Goal: Information Seeking & Learning: Learn about a topic

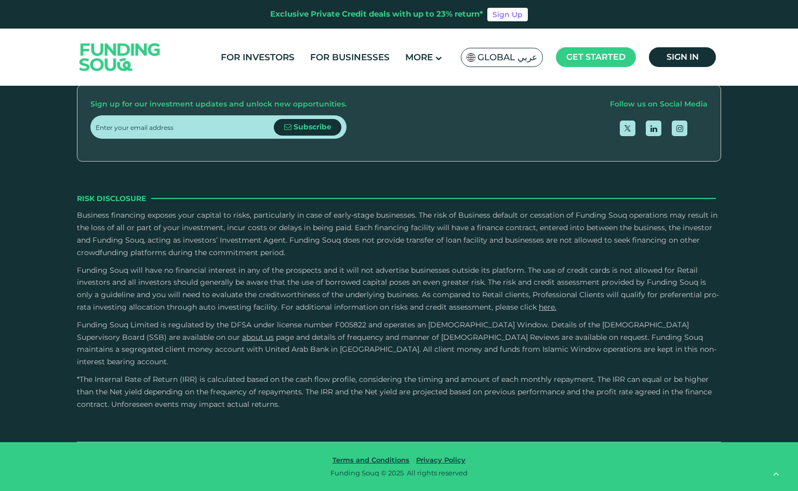
type tc-range-slider "4"
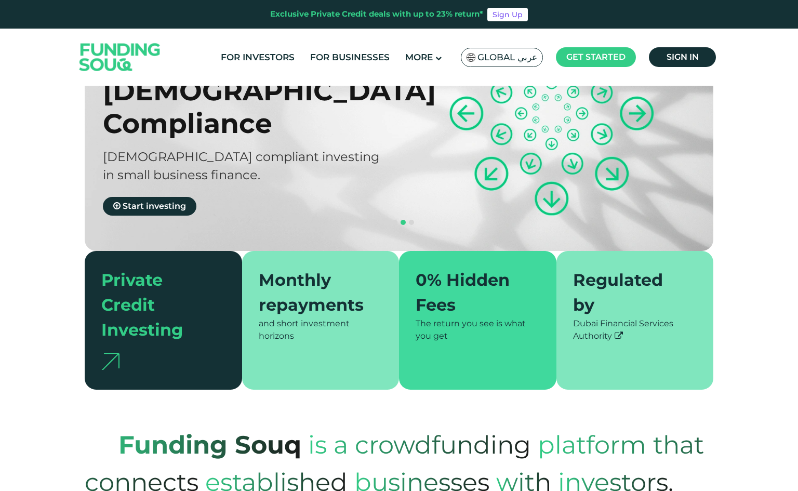
scroll to position [104, 0]
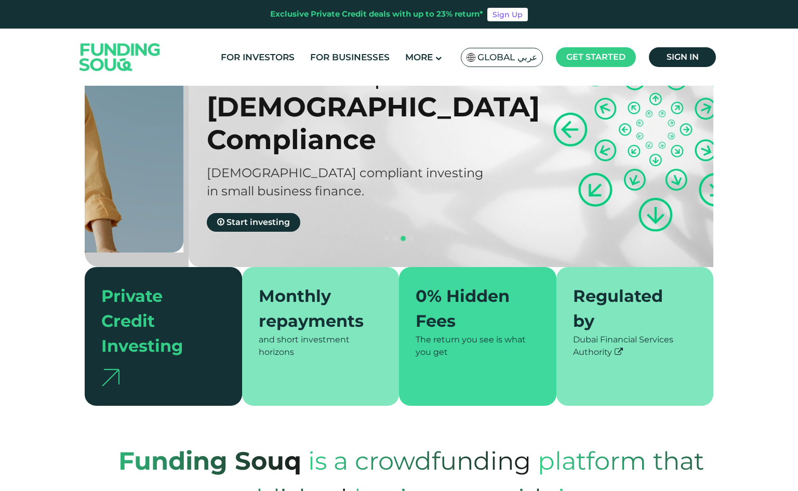
drag, startPoint x: 176, startPoint y: 140, endPoint x: 179, endPoint y: 134, distance: 6.5
click at [207, 164] on div "Sharia compliant investing" at bounding box center [364, 173] width 314 height 18
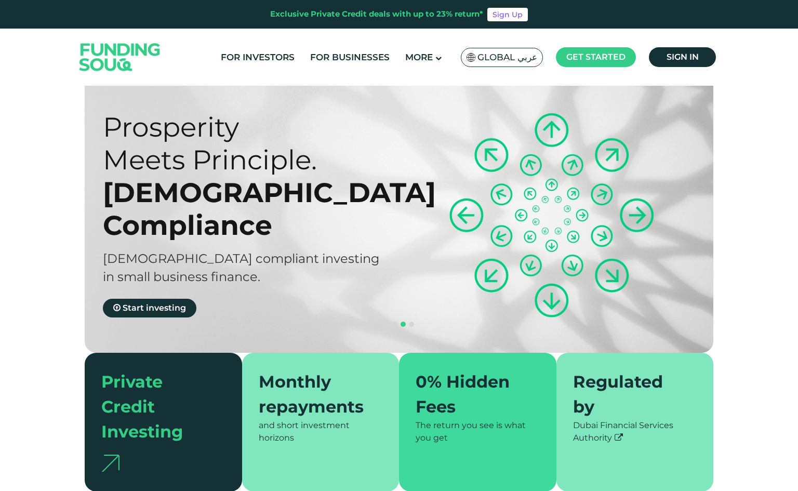
scroll to position [0, 0]
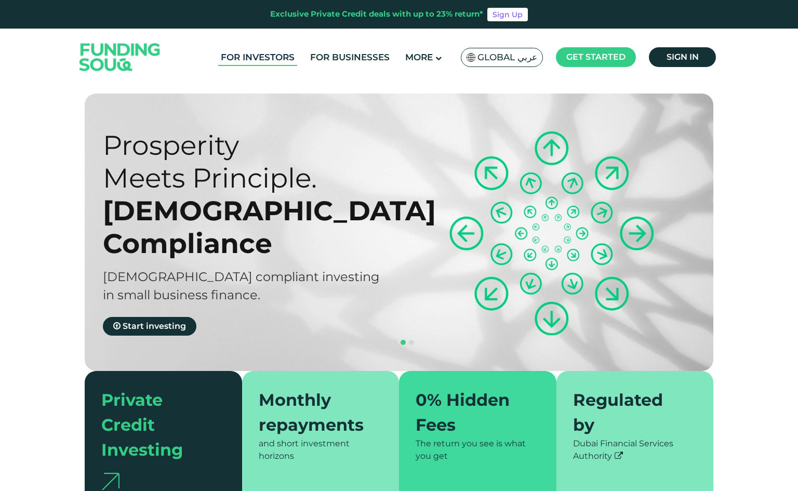
click at [285, 59] on link "For Investors" at bounding box center [257, 57] width 79 height 17
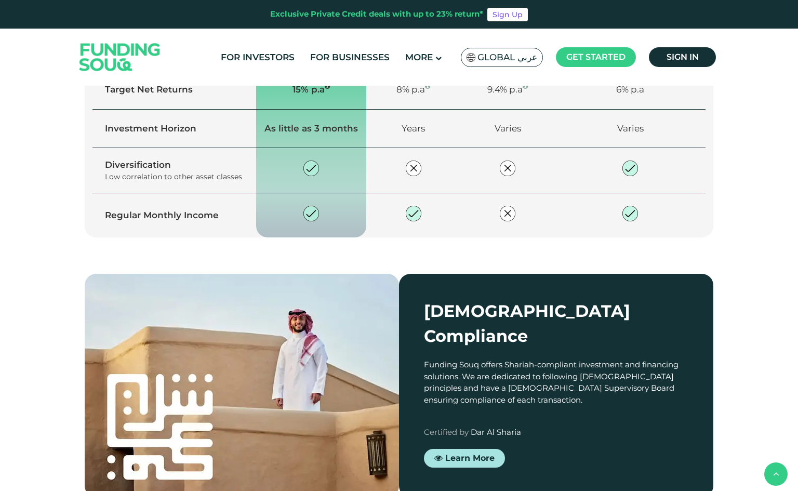
scroll to position [1039, 0]
drag, startPoint x: 757, startPoint y: 162, endPoint x: 751, endPoint y: 161, distance: 6.4
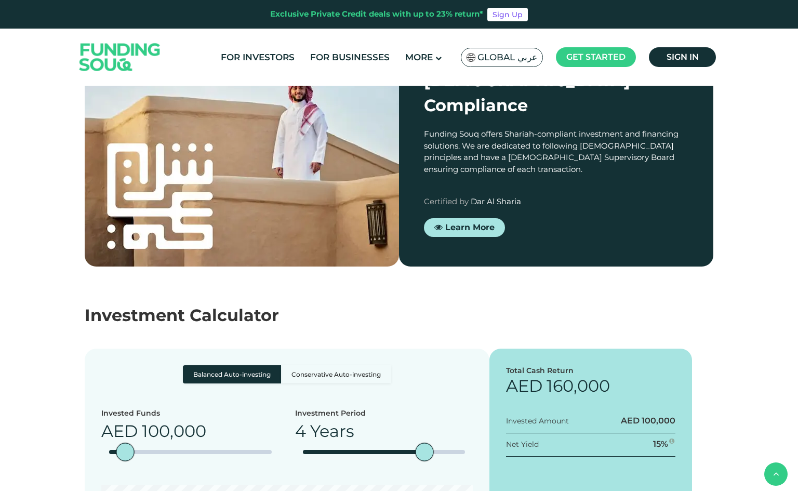
scroll to position [1299, 0]
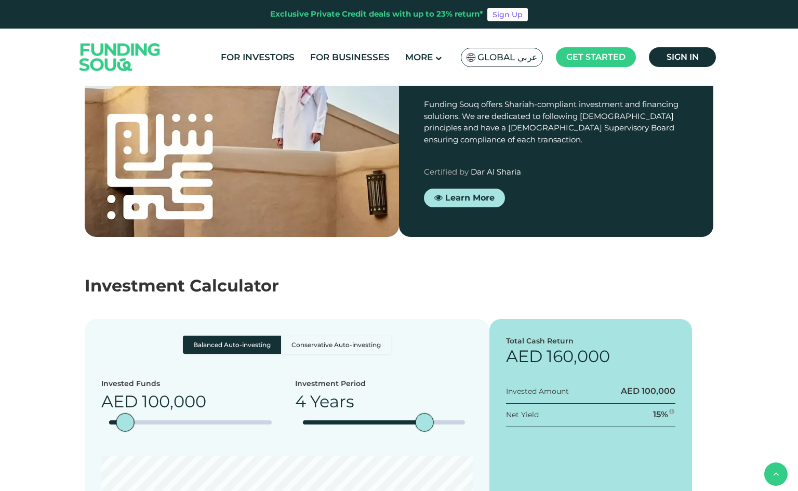
drag, startPoint x: 425, startPoint y: 126, endPoint x: 646, endPoint y: 158, distance: 223.1
copy div "Private credit is an alternative asset class that provides high yields and shor…"
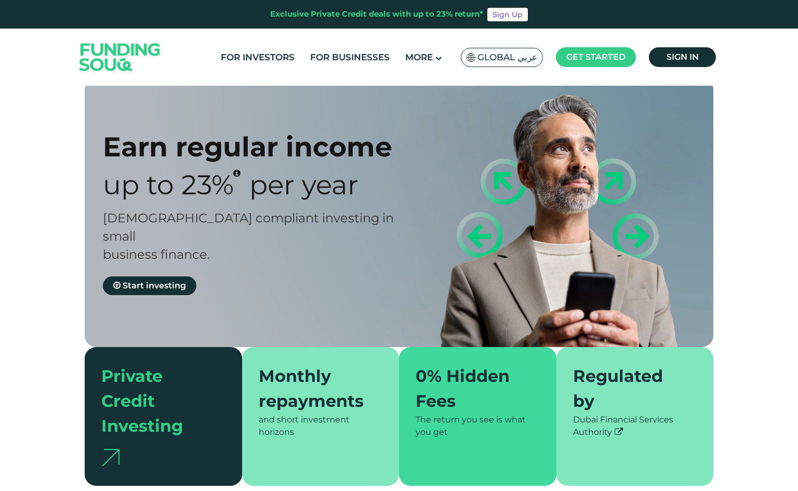
scroll to position [0, 0]
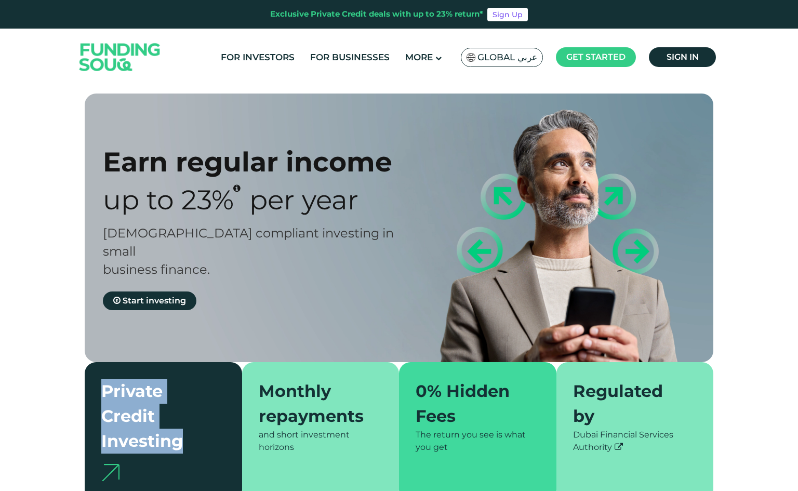
drag, startPoint x: 112, startPoint y: 377, endPoint x: 184, endPoint y: 424, distance: 86.0
click at [184, 424] on div "Private Credit Investing" at bounding box center [157, 416] width 112 height 75
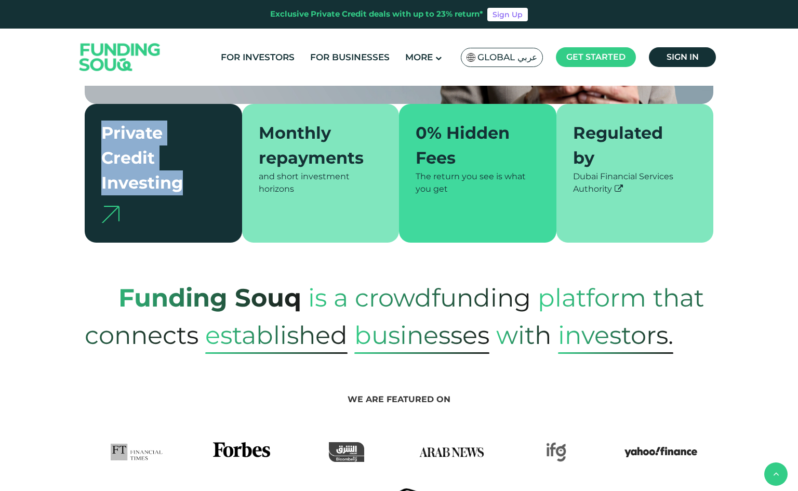
scroll to position [260, 0]
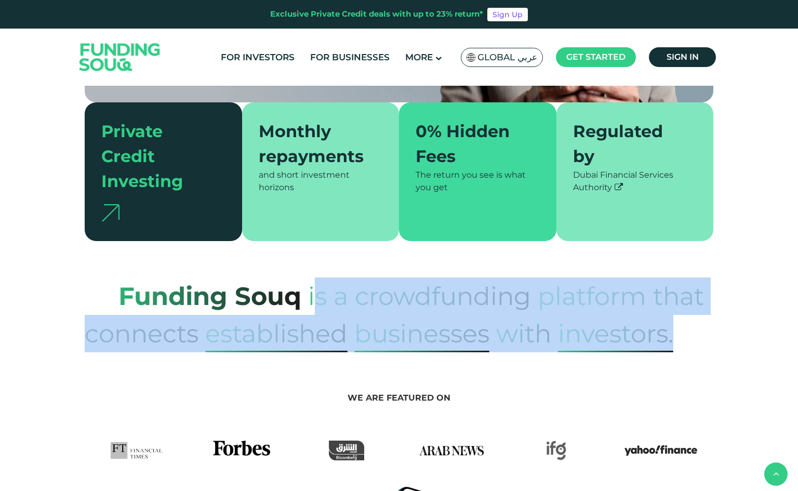
drag, startPoint x: 314, startPoint y: 276, endPoint x: 671, endPoint y: 332, distance: 361.3
click at [683, 331] on p "Funding Souq is a crowdfunding platform that connects established Businesses wi…" at bounding box center [399, 314] width 629 height 75
copy p "s a crowdfunding platform that connects established Businesses with Investors."
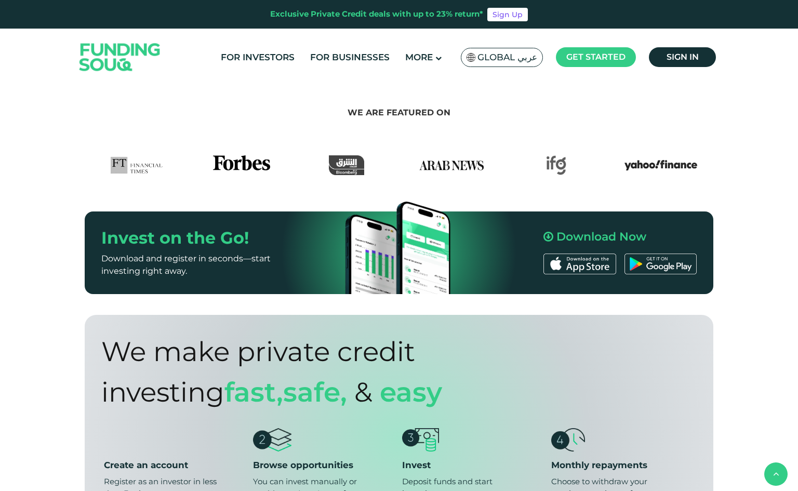
scroll to position [675, 0]
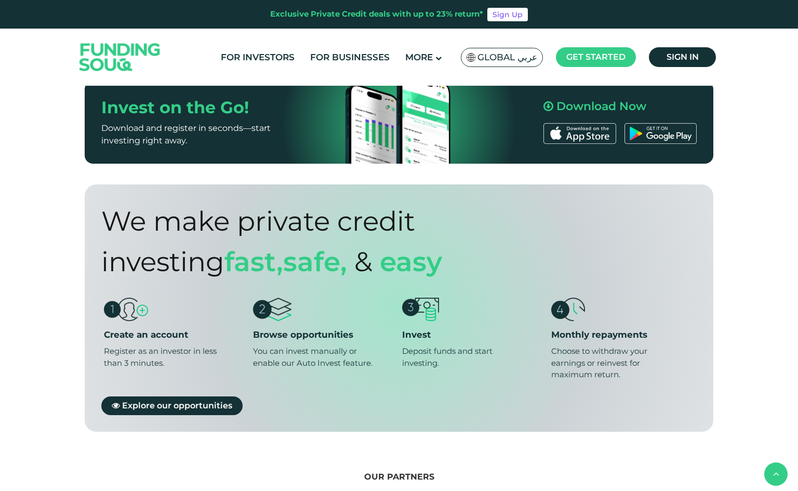
drag, startPoint x: 549, startPoint y: 206, endPoint x: 92, endPoint y: 204, distance: 457.1
click at [92, 204] on div "We make private credit investing Fast, safe, & Easy Create an account Register …" at bounding box center [399, 307] width 629 height 247
copy div "We make private credit investing"
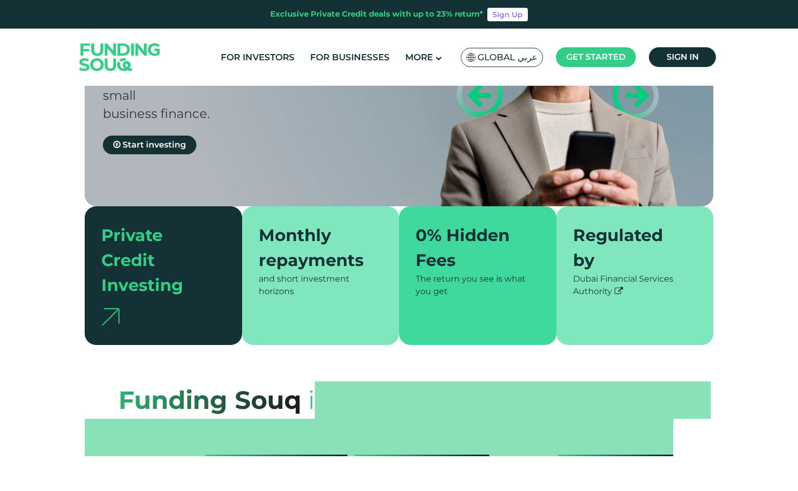
scroll to position [0, 0]
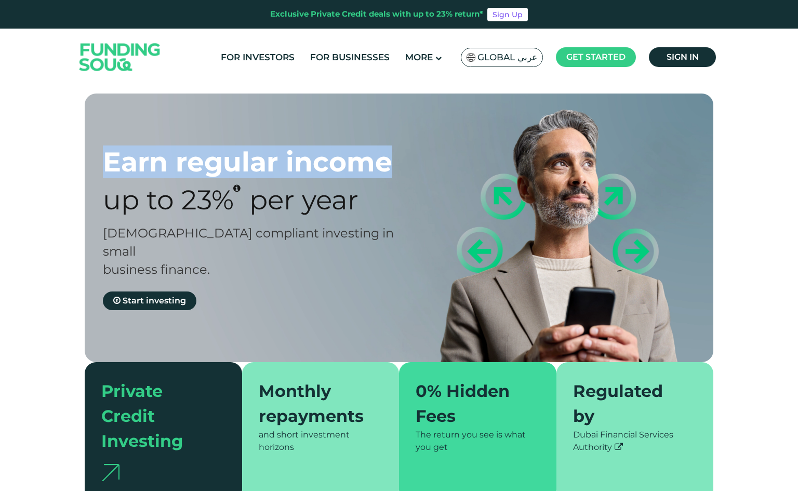
drag, startPoint x: 372, startPoint y: 161, endPoint x: 102, endPoint y: 152, distance: 270.3
click at [102, 152] on div "Earn regular income Up to 23% Per Year Sharia compliant investing in small busi…" at bounding box center [406, 228] width 629 height 269
copy div "Earn regular income"
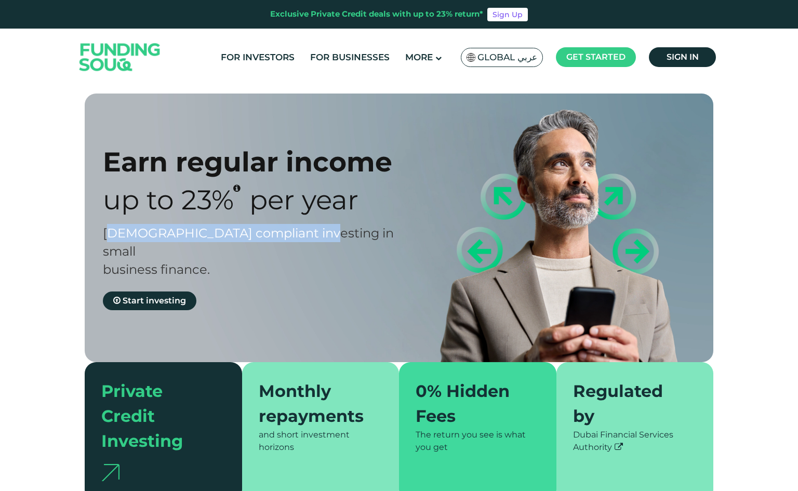
drag, startPoint x: 112, startPoint y: 218, endPoint x: 303, endPoint y: 217, distance: 190.6
click at [303, 217] on div "Earn regular income Up to 23% Per Year Sharia compliant investing in small busi…" at bounding box center [260, 227] width 314 height 165
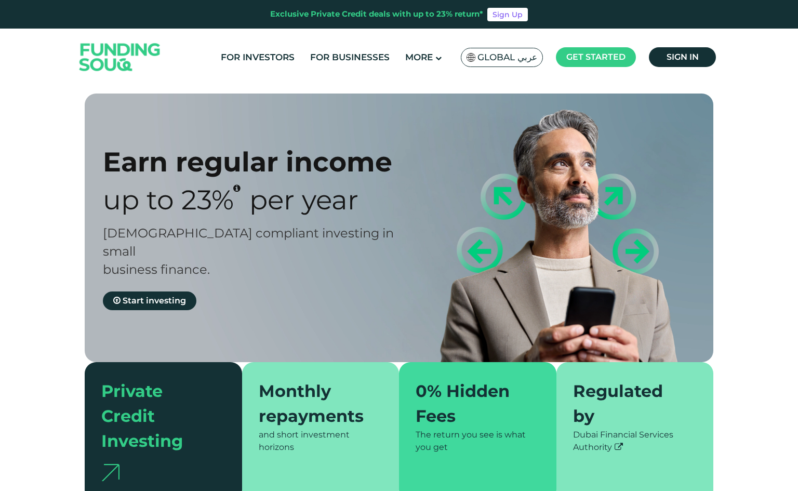
click at [118, 207] on span "Up to 23%" at bounding box center [168, 199] width 131 height 33
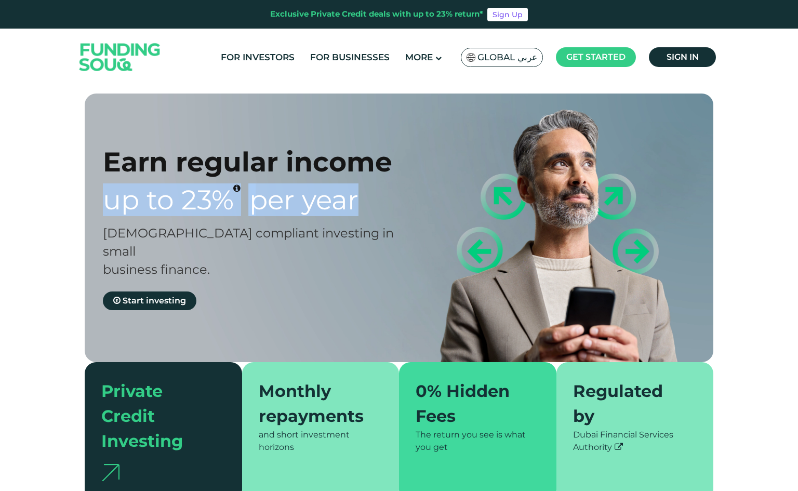
drag, startPoint x: 103, startPoint y: 197, endPoint x: 355, endPoint y: 206, distance: 251.6
click at [355, 206] on div "Up to 23% Per Year" at bounding box center [260, 199] width 314 height 33
copy div "Up to 23% Per Year"
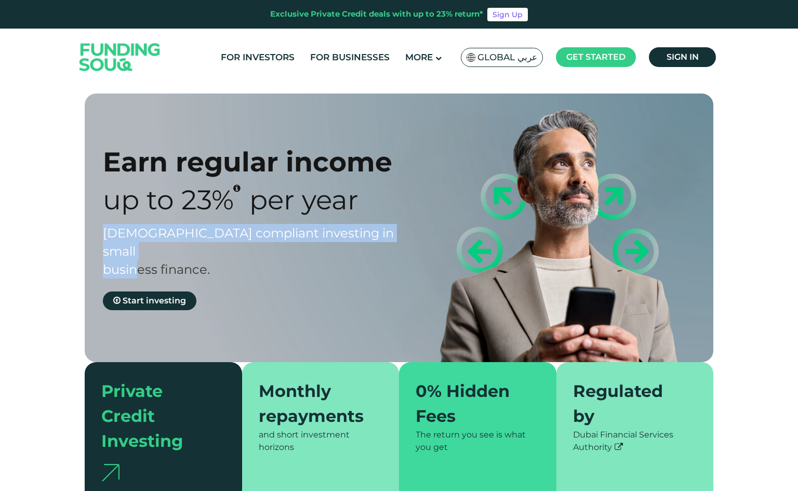
drag, startPoint x: 106, startPoint y: 227, endPoint x: 251, endPoint y: 245, distance: 146.5
click at [251, 245] on div "Sharia compliant investing in small business finance." at bounding box center [260, 251] width 314 height 55
copy span "Sharia compliant investing in small business finance."
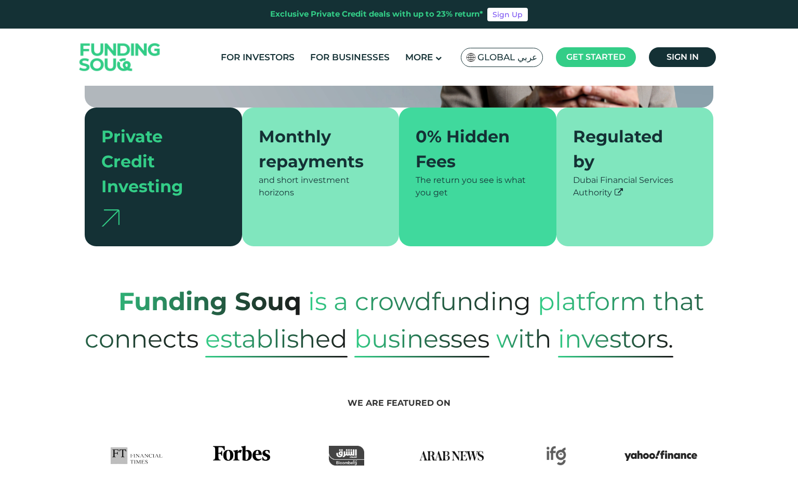
scroll to position [260, 0]
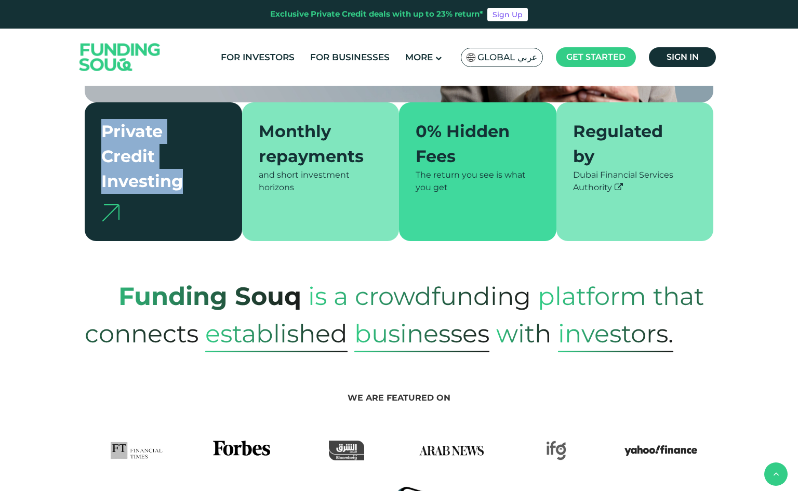
drag, startPoint x: 188, startPoint y: 170, endPoint x: 98, endPoint y: 111, distance: 108.1
click at [98, 111] on div "Private Credit Investing" at bounding box center [163, 171] width 157 height 139
copy div "Private Credit Investing"
click at [351, 57] on link "For Businesses" at bounding box center [350, 57] width 85 height 17
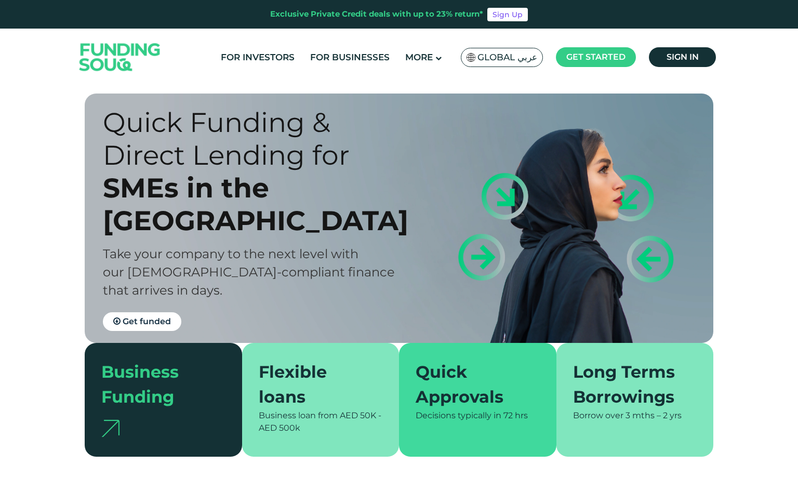
drag, startPoint x: 293, startPoint y: 209, endPoint x: 114, endPoint y: 145, distance: 190.6
click at [114, 145] on h1 "Quick Funding & Direct Lending for SMEs in the UAE" at bounding box center [260, 171] width 314 height 131
copy h1 "Quick Funding & Direct Lending for SMEs in the UAE"
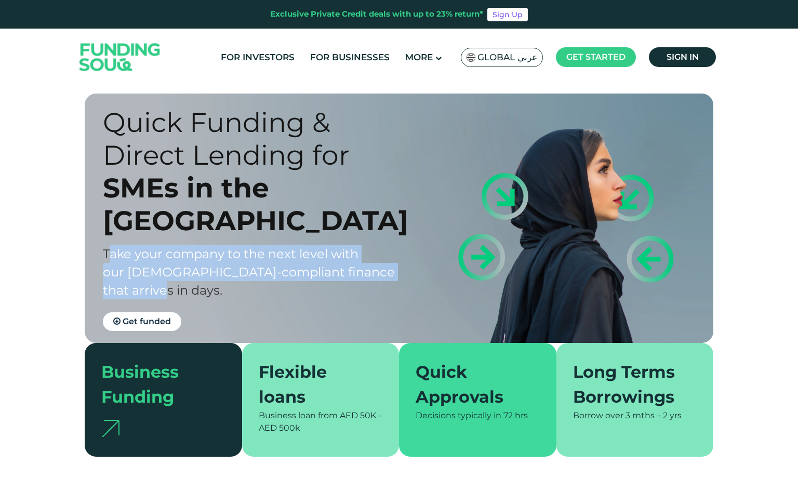
drag, startPoint x: 111, startPoint y: 239, endPoint x: 422, endPoint y: 269, distance: 313.1
click at [422, 269] on div "Quick Funding & Direct Lending for SMEs in the UAE Take your company to the nex…" at bounding box center [406, 218] width 629 height 249
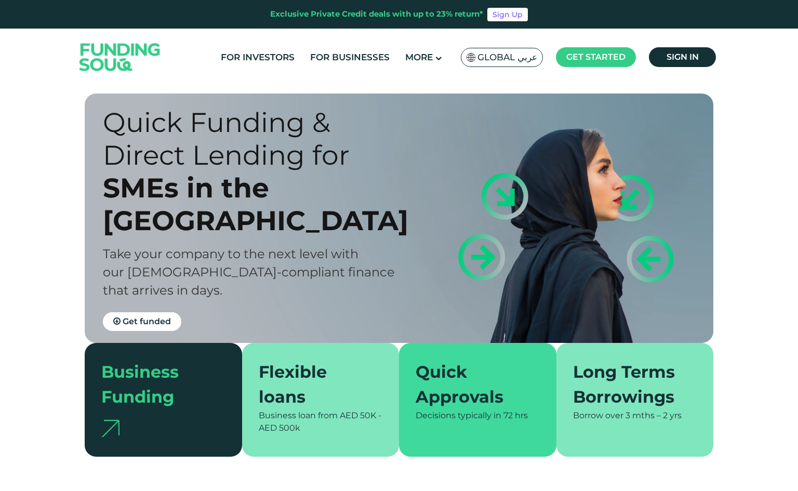
drag, startPoint x: 103, startPoint y: 243, endPoint x: 109, endPoint y: 244, distance: 6.3
click at [106, 246] on span "Take your company to the next level with our Shariah-compliant finance that arr…" at bounding box center [249, 271] width 292 height 51
click at [109, 246] on span "Take your company to the next level with our Shariah-compliant finance that arr…" at bounding box center [249, 271] width 292 height 51
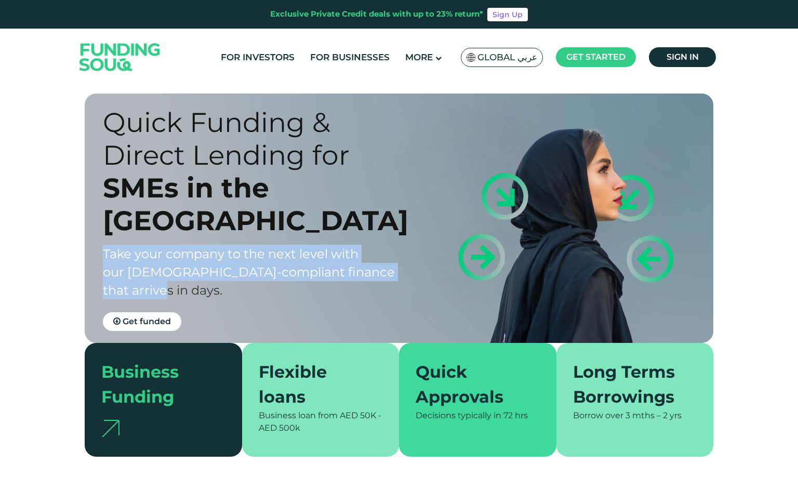
drag, startPoint x: 104, startPoint y: 246, endPoint x: 423, endPoint y: 270, distance: 319.8
click at [423, 270] on div "Quick Funding & Direct Lending for SMEs in the UAE Take your company to the nex…" at bounding box center [406, 218] width 629 height 249
copy span "Take your company to the next level with our Shariah-compliant finance that arr…"
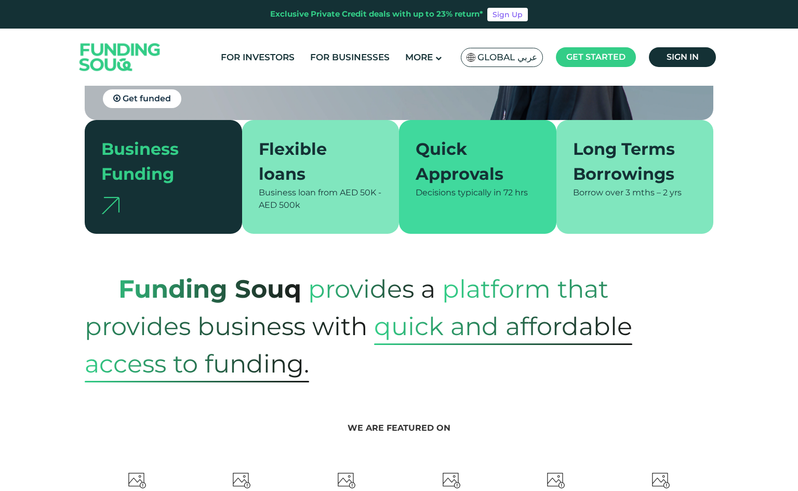
scroll to position [312, 0]
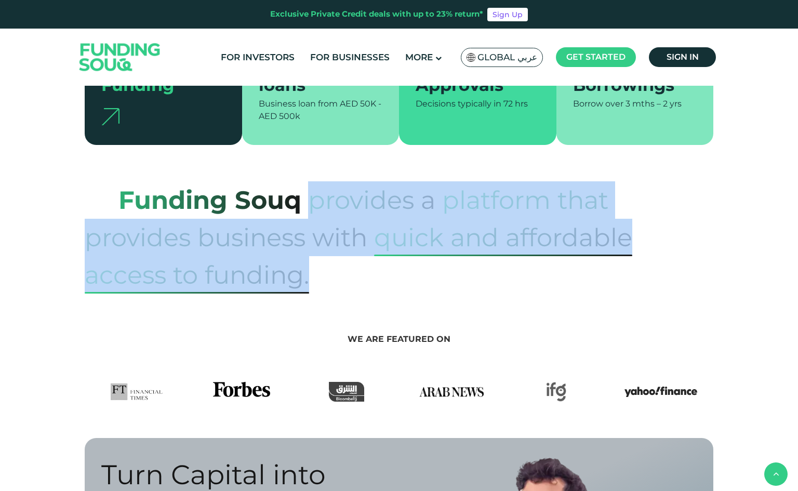
drag, startPoint x: 311, startPoint y: 204, endPoint x: 326, endPoint y: 273, distance: 70.2
click at [326, 273] on p "Funding Souq provides a platform that provides business with quick and affordab…" at bounding box center [399, 237] width 629 height 112
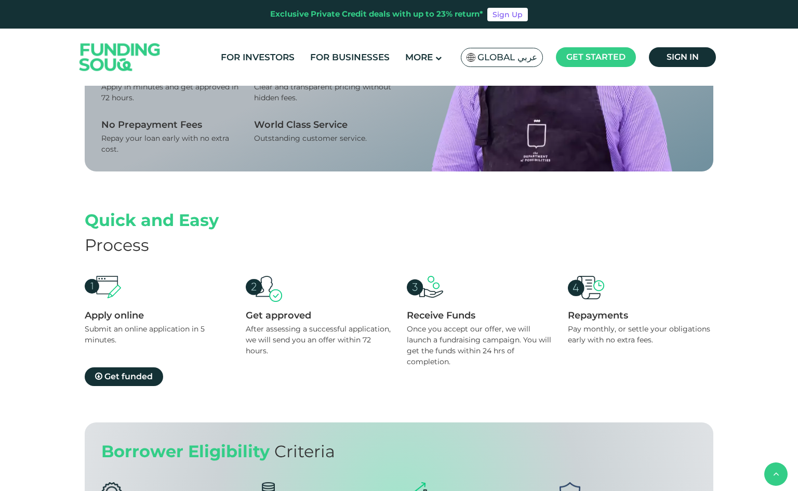
scroll to position [623, 0]
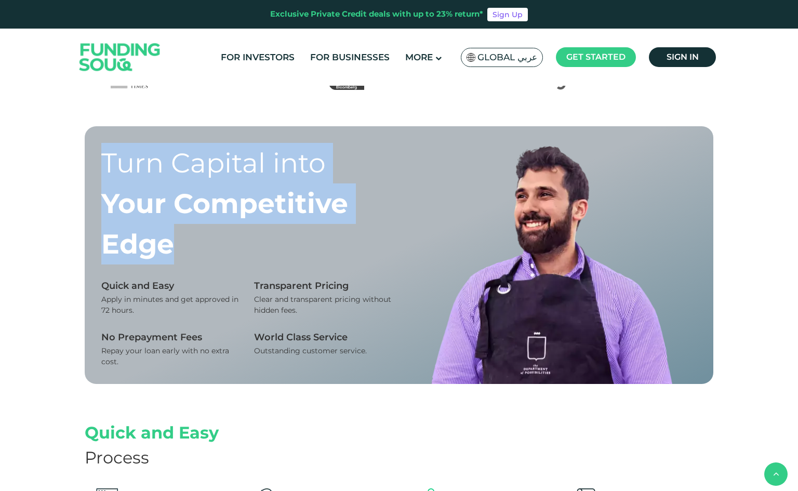
drag, startPoint x: 108, startPoint y: 151, endPoint x: 242, endPoint y: 248, distance: 165.1
click at [242, 248] on div "Turn Capital into Your Competitive Edge" at bounding box center [246, 204] width 290 height 122
copy div "Turn Capital into Your Competitive Edge"
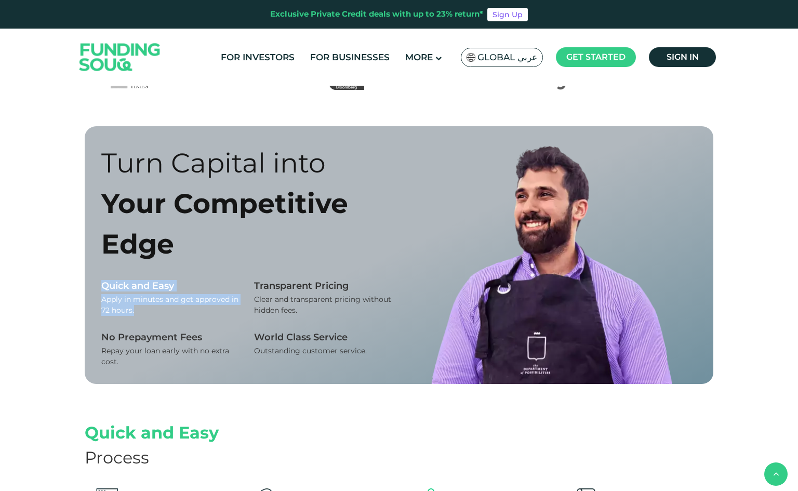
drag, startPoint x: 103, startPoint y: 286, endPoint x: 151, endPoint y: 311, distance: 54.4
click at [157, 317] on div "Quick and Easy Apply in minutes and get approved in 72 hours. Transparent Prici…" at bounding box center [246, 323] width 290 height 87
copy div "Quick and Easy Apply in minutes and get approved in 72 hours."
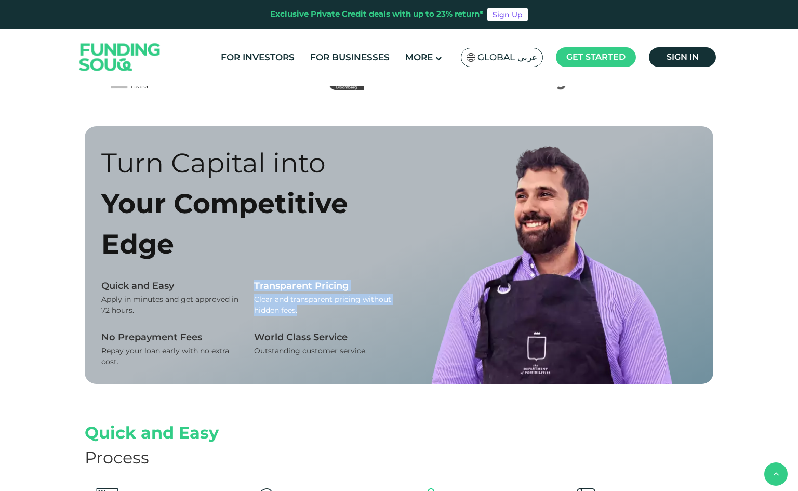
drag, startPoint x: 257, startPoint y: 285, endPoint x: 338, endPoint y: 311, distance: 85.4
click at [337, 311] on div "Transparent Pricing Clear and transparent pricing without hidden fees." at bounding box center [322, 298] width 137 height 36
copy div "Transparent Pricing Clear and transparent pricing without hidden fees."
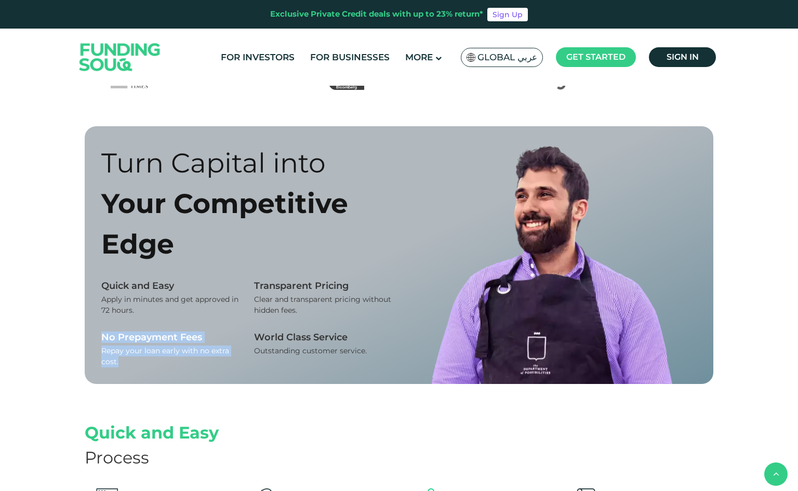
drag, startPoint x: 100, startPoint y: 337, endPoint x: 146, endPoint y: 357, distance: 50.7
click at [146, 357] on div "Turn Capital into Your Competitive Edge Quick and Easy Apply in minutes and get…" at bounding box center [399, 255] width 629 height 258
copy div "No Prepayment Fees Repay your loan early with no extra cost."
click at [253, 338] on div "Quick and Easy Apply in minutes and get approved in 72 hours. Transparent Prici…" at bounding box center [246, 323] width 290 height 87
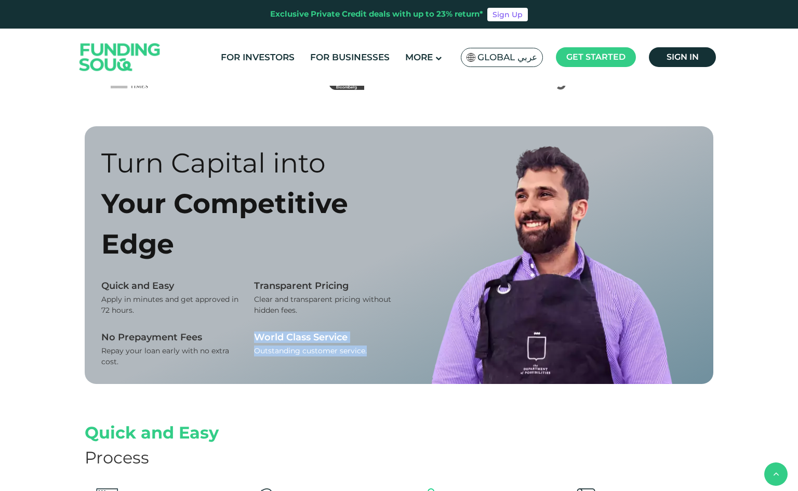
drag, startPoint x: 253, startPoint y: 337, endPoint x: 390, endPoint y: 364, distance: 139.4
click at [390, 364] on div "Quick and Easy Apply in minutes and get approved in 72 hours. Transparent Prici…" at bounding box center [246, 323] width 290 height 87
copy div "World Class Service Outstanding customer service."
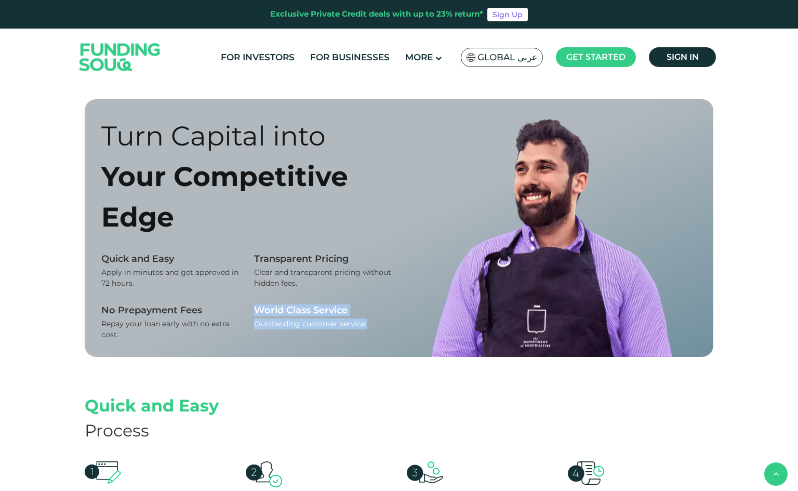
scroll to position [675, 0]
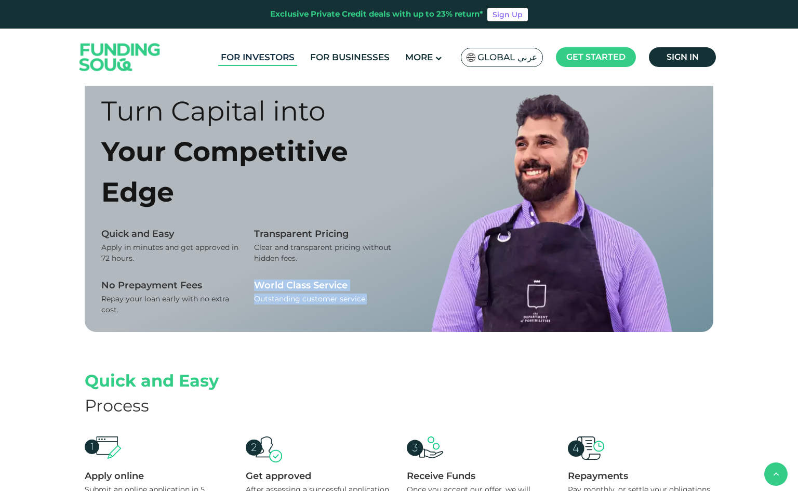
click at [275, 56] on link "For Investors" at bounding box center [257, 57] width 79 height 17
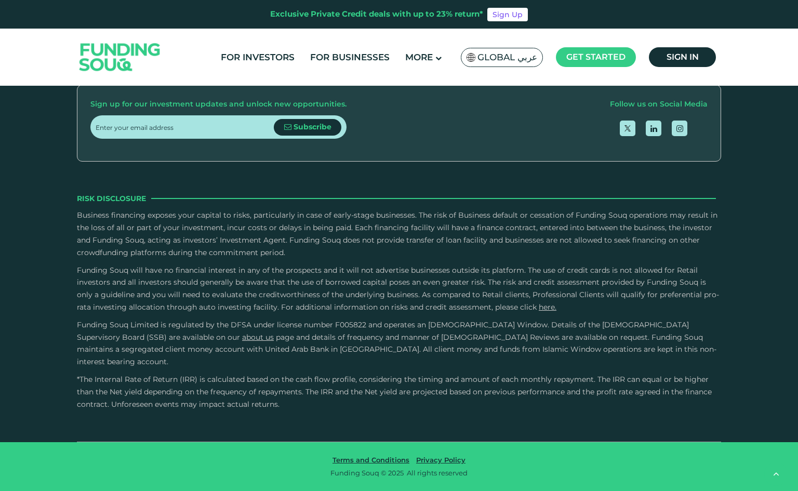
scroll to position [2026, 0]
drag, startPoint x: 418, startPoint y: 186, endPoint x: 337, endPoint y: 180, distance: 80.8
drag, startPoint x: 337, startPoint y: 180, endPoint x: 439, endPoint y: 180, distance: 102.3
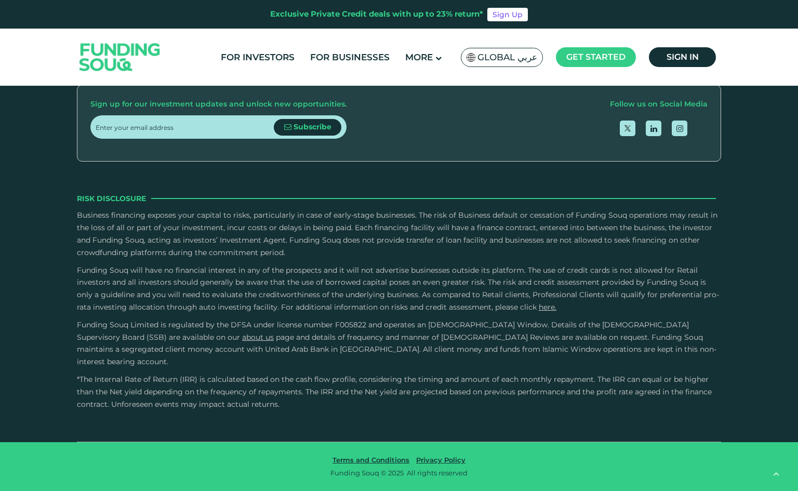
type tc-range-slider "1"
drag, startPoint x: 797, startPoint y: 269, endPoint x: 728, endPoint y: 194, distance: 102.2
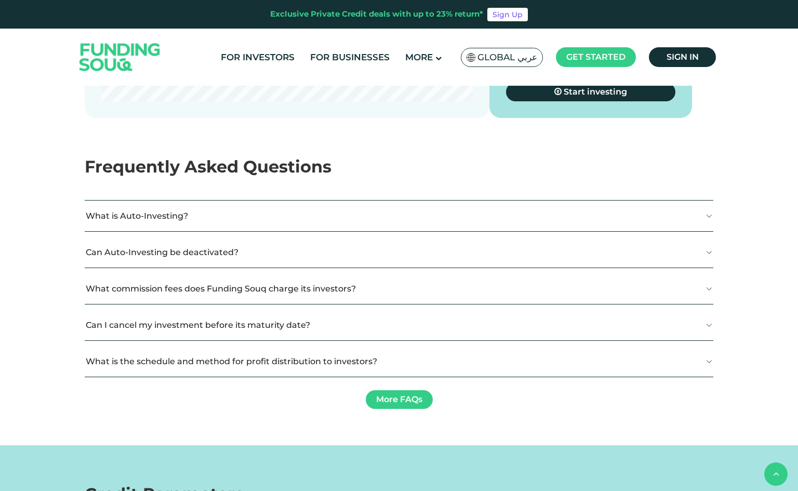
scroll to position [1351, 0]
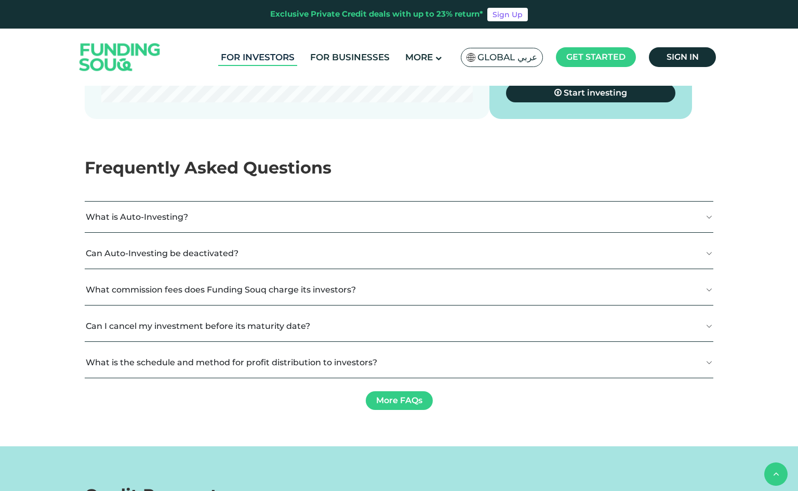
click at [251, 61] on link "For Investors" at bounding box center [257, 57] width 79 height 17
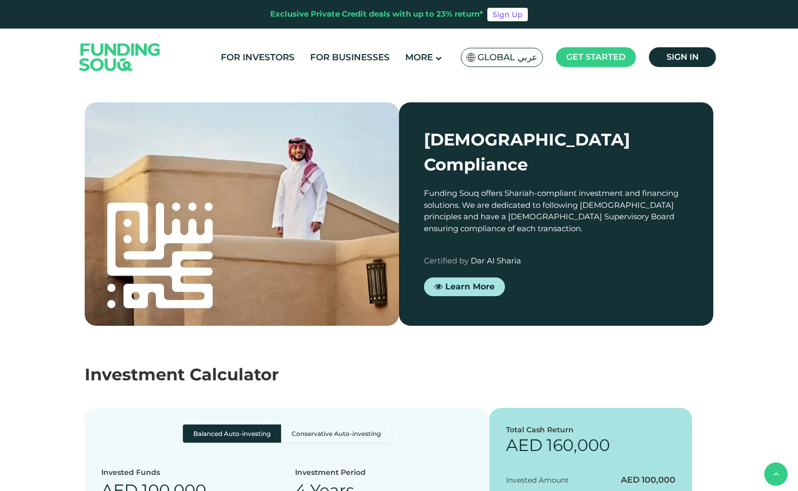
scroll to position [935, 0]
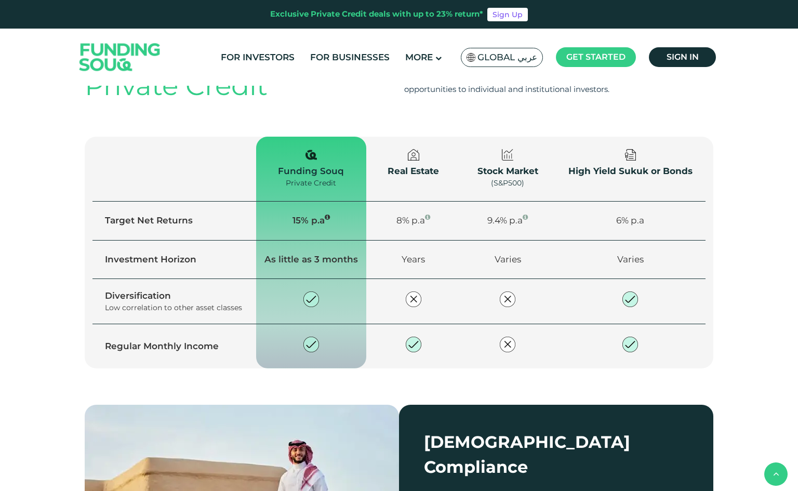
drag, startPoint x: 128, startPoint y: 403, endPoint x: 88, endPoint y: 360, distance: 57.7
copy div "Who can invest on Funding Souq?"
drag, startPoint x: 349, startPoint y: 407, endPoint x: 289, endPoint y: 365, distance: 73.1
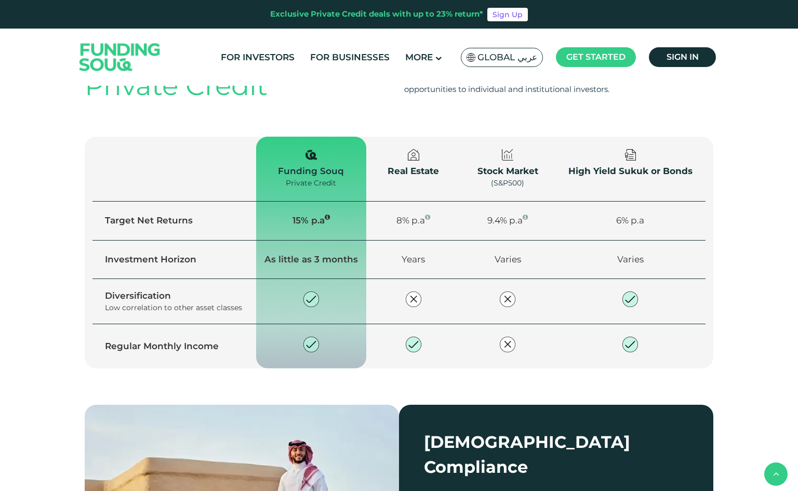
copy div "Individuals can invest up to AED 365,000 per calendar year and AED 36,000 in an…"
drag, startPoint x: 367, startPoint y: 356, endPoint x: 352, endPoint y: 356, distance: 15.6
drag, startPoint x: 373, startPoint y: 358, endPoint x: 292, endPoint y: 354, distance: 80.6
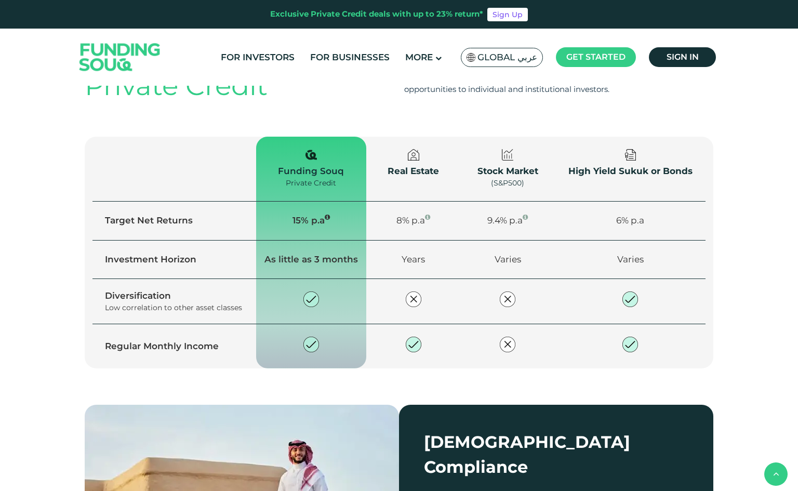
copy div "Individual Investor"
drag, startPoint x: 532, startPoint y: 355, endPoint x: 442, endPoint y: 355, distance: 90.4
copy div "Professional Investor"
drag, startPoint x: 513, startPoint y: 430, endPoint x: 434, endPoint y: 369, distance: 99.2
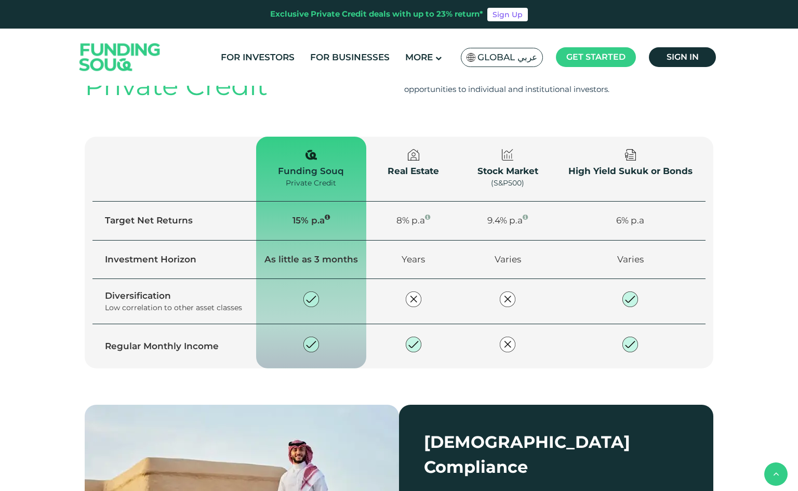
copy div "Professional investors don’t have an investment limit. To be classified as a pr…"
drag, startPoint x: 642, startPoint y: 358, endPoint x: 598, endPoint y: 357, distance: 43.6
copy div "Corporate Investor"
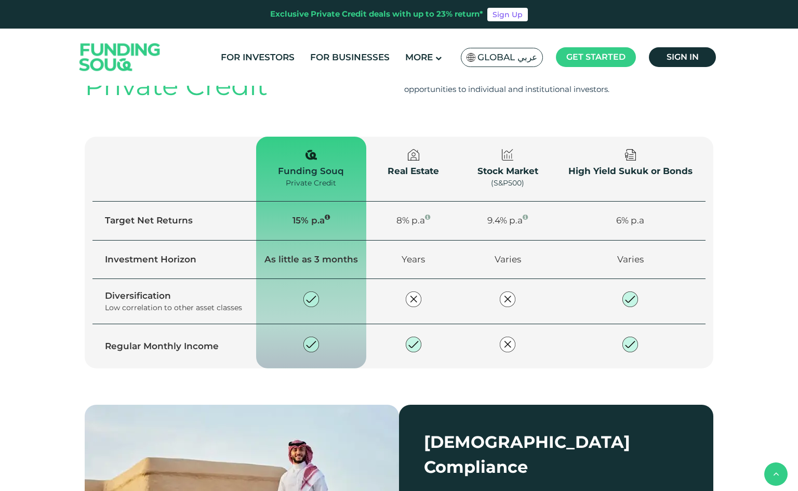
drag, startPoint x: 667, startPoint y: 396, endPoint x: 593, endPoint y: 369, distance: 79.0
copy div "Companies that register as investors are classified as Corporate Investors."
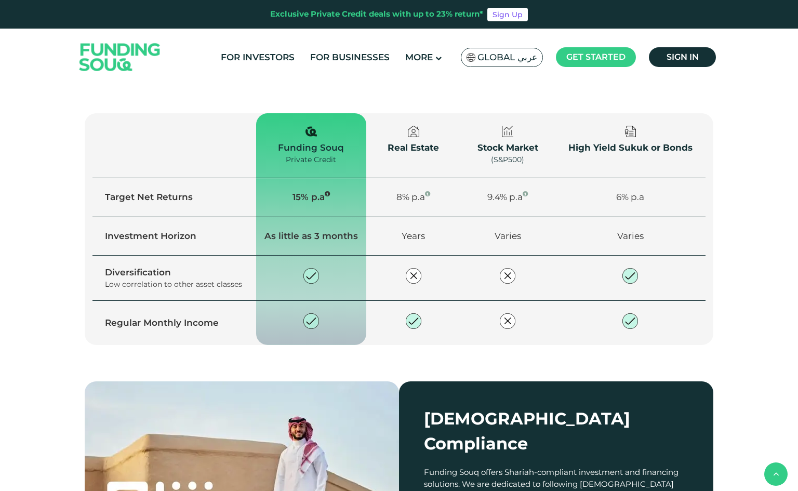
scroll to position [987, 0]
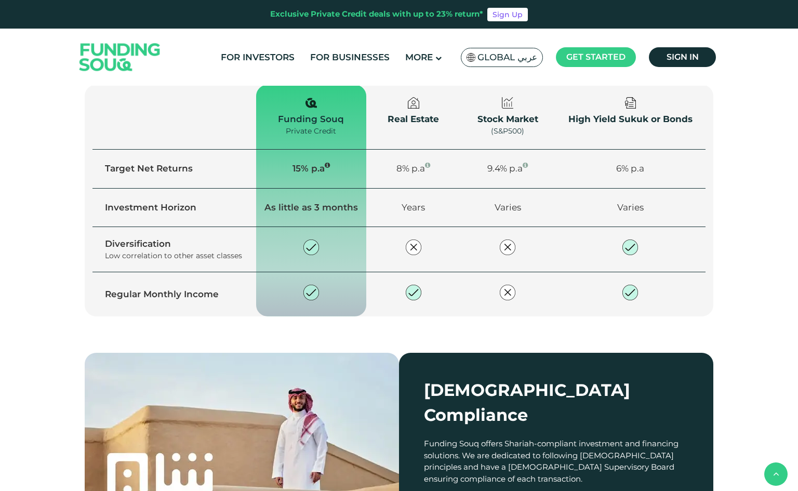
drag, startPoint x: 374, startPoint y: 305, endPoint x: 294, endPoint y: 310, distance: 80.1
copy div "Individual Investor"
drag, startPoint x: 535, startPoint y: 305, endPoint x: 442, endPoint y: 307, distance: 93.0
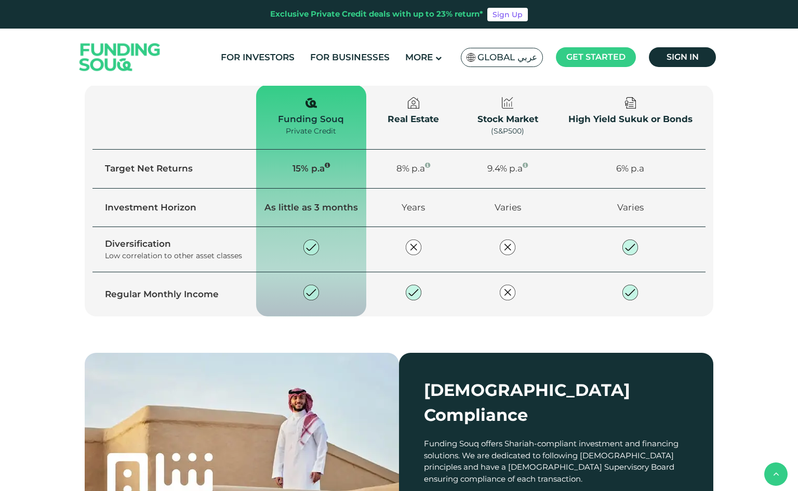
copy div "Professional Investor"
drag, startPoint x: 673, startPoint y: 305, endPoint x: 594, endPoint y: 304, distance: 79.5
copy div "Corporate Investor"
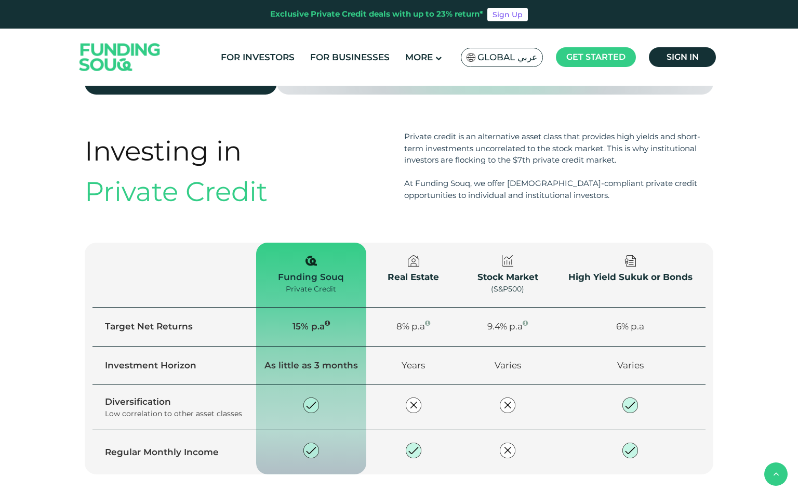
scroll to position [779, 0]
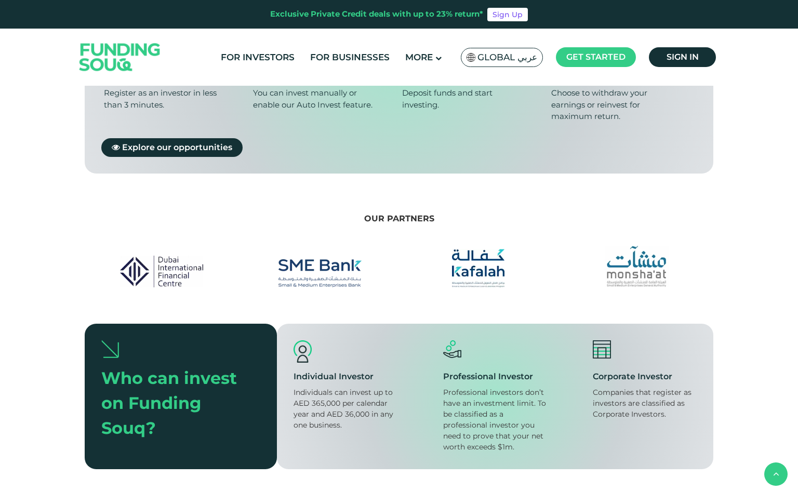
drag, startPoint x: 117, startPoint y: 100, endPoint x: 554, endPoint y: 133, distance: 438.1
click at [265, 58] on link "For Investors" at bounding box center [257, 57] width 79 height 17
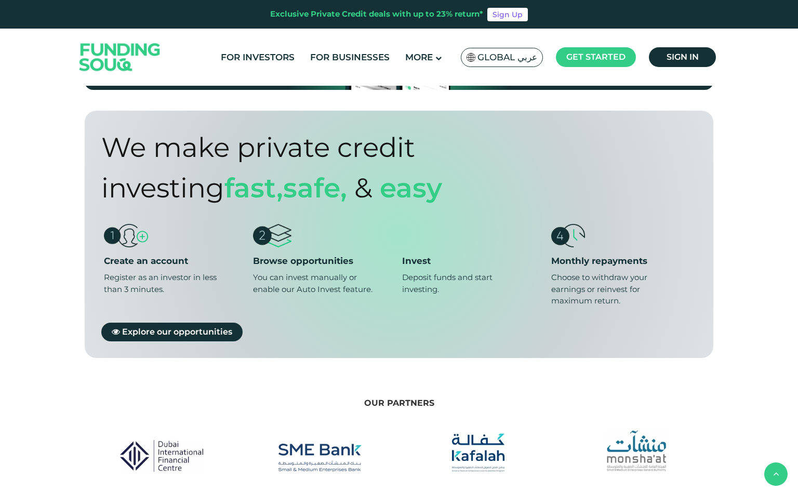
scroll to position [675, 0]
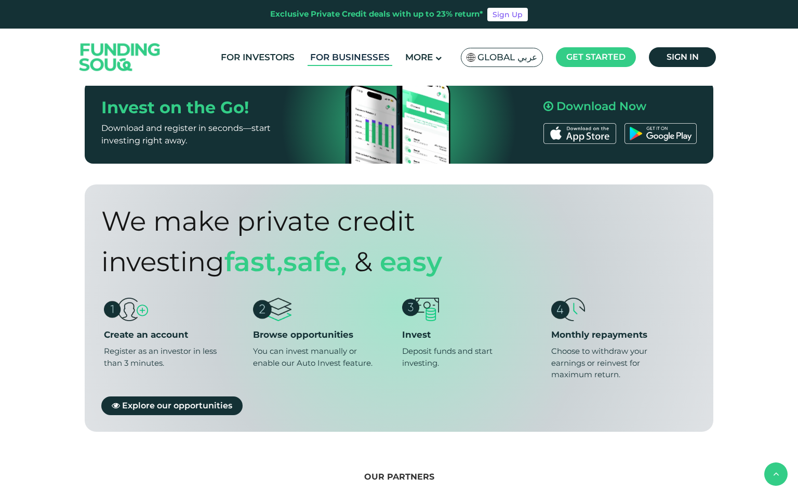
click at [342, 65] on link "For Businesses" at bounding box center [350, 57] width 85 height 17
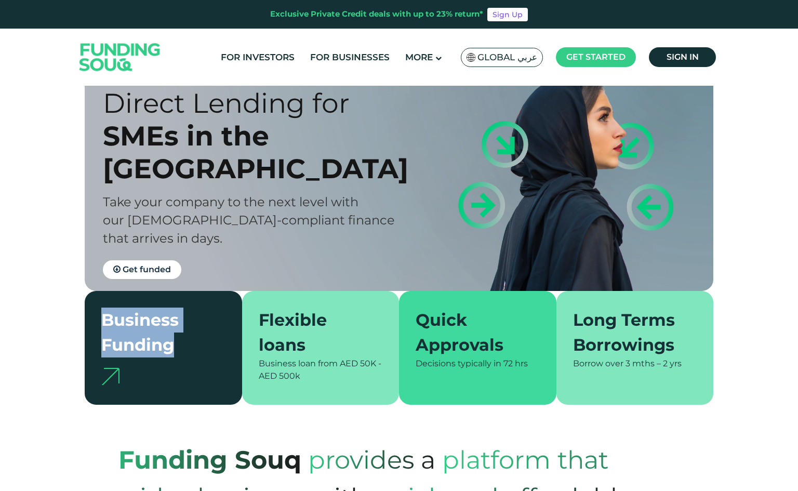
drag, startPoint x: 154, startPoint y: 345, endPoint x: 98, endPoint y: 323, distance: 59.9
click at [98, 323] on div "Business Funding" at bounding box center [163, 348] width 157 height 114
copy div "Business Funding"
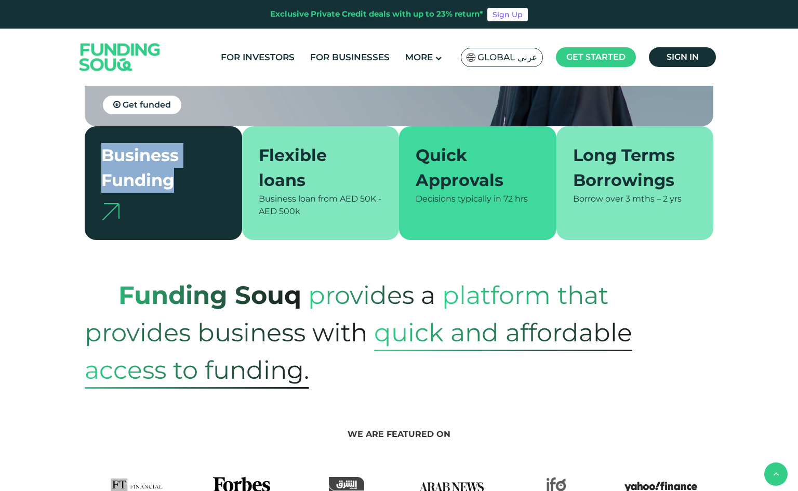
scroll to position [208, 0]
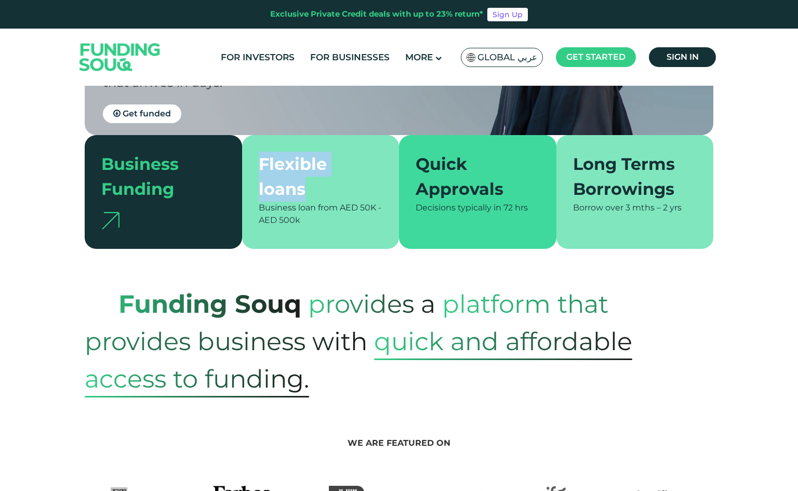
drag, startPoint x: 266, startPoint y: 188, endPoint x: 254, endPoint y: 164, distance: 27.0
click at [254, 164] on div "Flexible loans Business loan from AED 50K - AED 500k" at bounding box center [320, 192] width 157 height 114
copy div "Flexible loans"
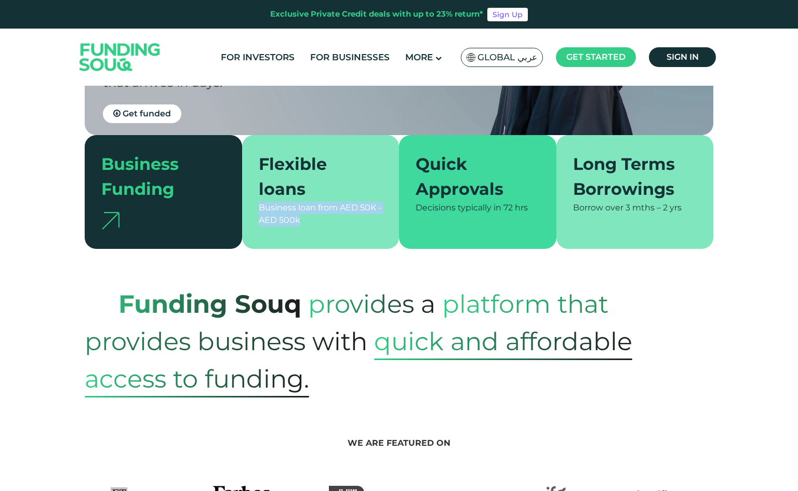
drag, startPoint x: 306, startPoint y: 221, endPoint x: 258, endPoint y: 212, distance: 48.7
click at [259, 212] on div "Business loan from AED 50K - AED 500k" at bounding box center [321, 214] width 124 height 25
copy span "Business loan from AED 50K - AED 500k"
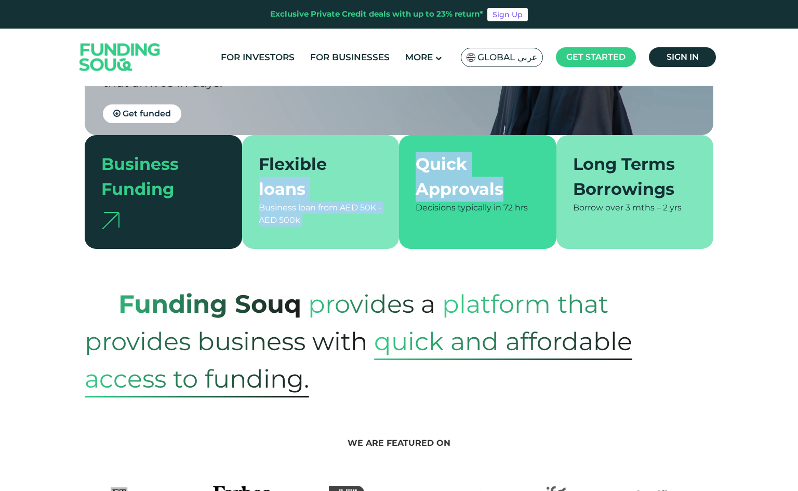
drag, startPoint x: 503, startPoint y: 196, endPoint x: 394, endPoint y: 160, distance: 115.3
click at [394, 160] on section "Business Funding Flexible loans Business loan from AED 50K - AED 500k Quick App…" at bounding box center [399, 192] width 629 height 114
copy section "loans Business loan from AED 50K - AED 500k Quick Approvals"
click at [496, 190] on div "Quick Approvals" at bounding box center [472, 177] width 112 height 50
drag, startPoint x: 502, startPoint y: 192, endPoint x: 412, endPoint y: 161, distance: 94.9
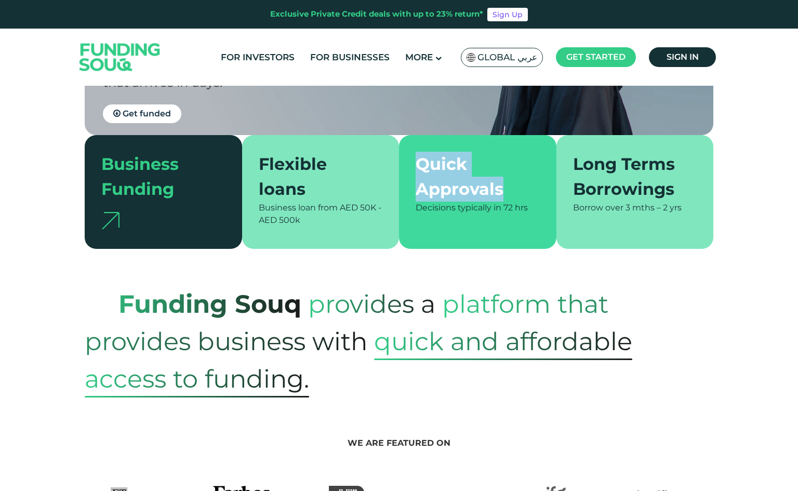
click at [412, 161] on div "Quick Approvals Decisions typically in 72 hrs" at bounding box center [477, 192] width 157 height 114
copy div "Quick Approvals"
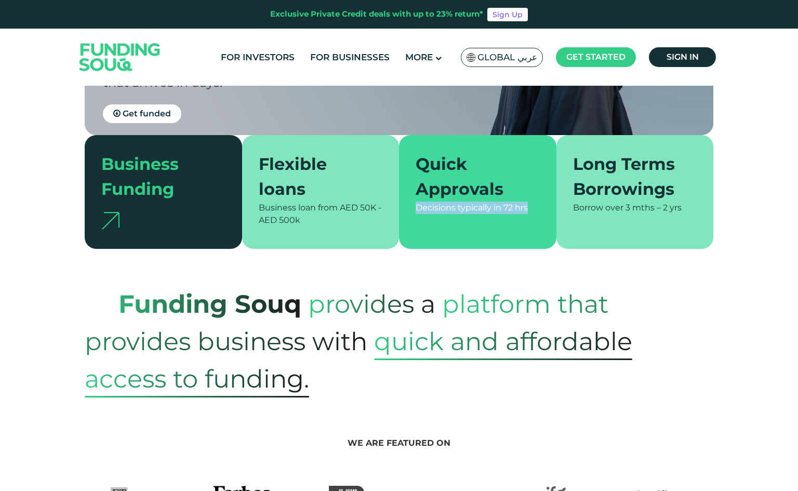
drag, startPoint x: 528, startPoint y: 208, endPoint x: 415, endPoint y: 205, distance: 113.8
click at [415, 205] on div "Quick Approvals Decisions typically in 72 hrs" at bounding box center [477, 192] width 157 height 114
copy span "Decisions typically in 72 hrs"
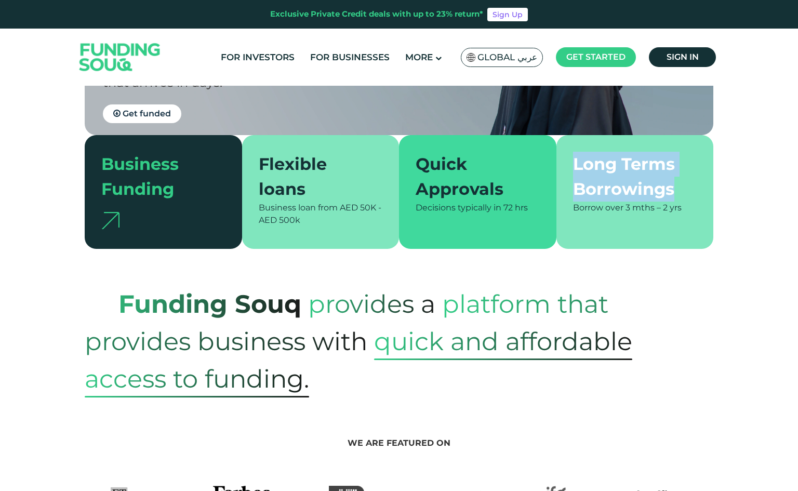
drag, startPoint x: 682, startPoint y: 194, endPoint x: 574, endPoint y: 168, distance: 110.7
click at [574, 168] on div "Long Terms Borrowings" at bounding box center [629, 177] width 112 height 50
copy div "Long Terms Borrowings"
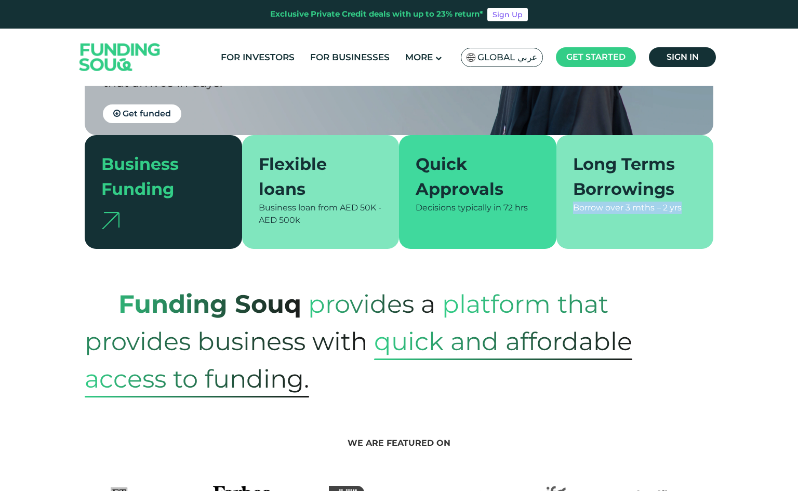
drag, startPoint x: 689, startPoint y: 213, endPoint x: 572, endPoint y: 205, distance: 116.7
click at [573, 205] on div "Borrow over 3 mths – 2 yrs" at bounding box center [635, 208] width 124 height 12
copy span "Borrow over 3 mths – 2 yrs"
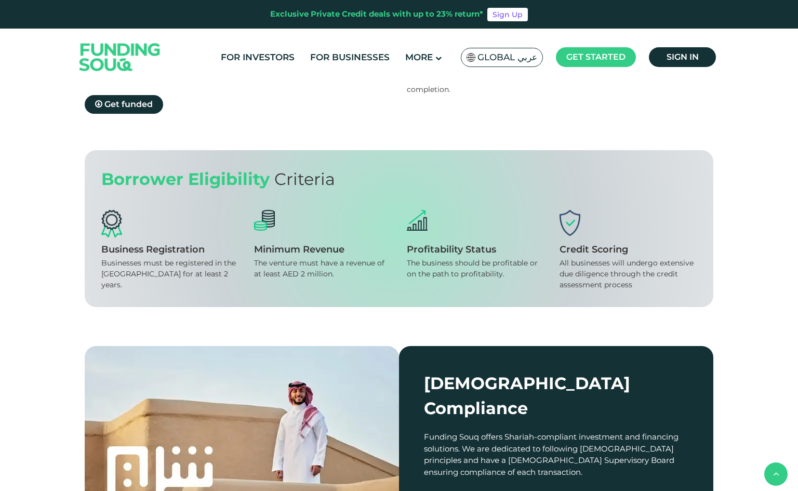
scroll to position [935, 0]
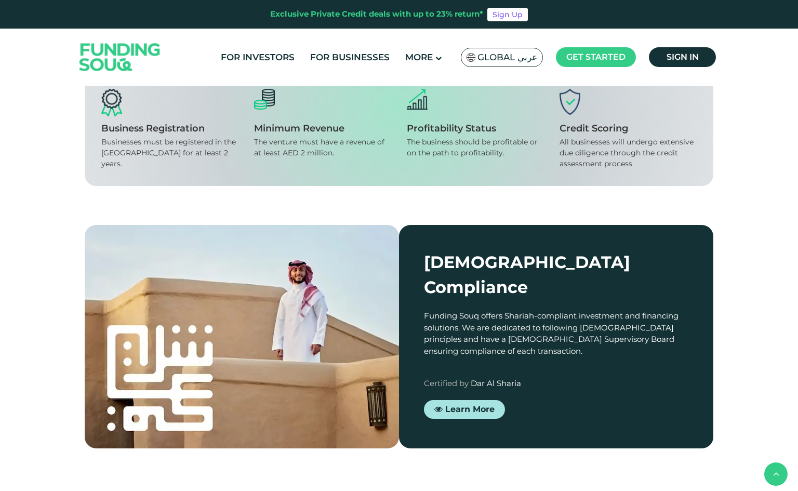
drag, startPoint x: 155, startPoint y: 217, endPoint x: 76, endPoint y: 214, distance: 78.5
copy div "Apply online"
drag, startPoint x: 129, startPoint y: 239, endPoint x: 76, endPoint y: 230, distance: 53.4
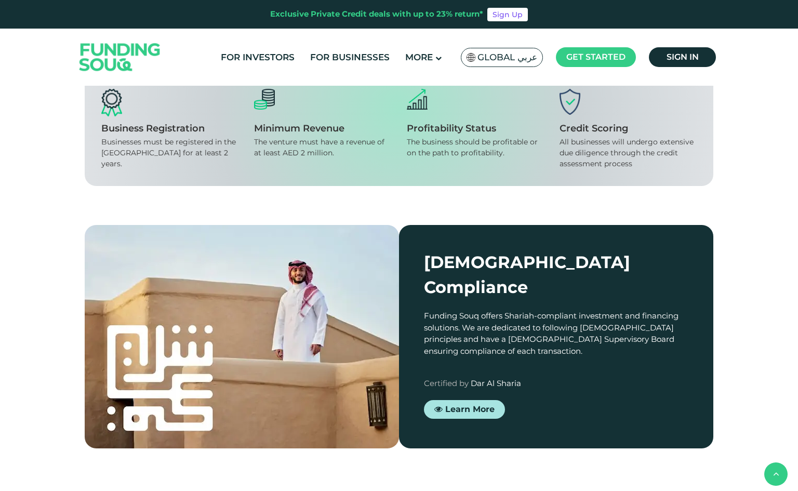
copy div "Submit an online application in 5 minutes."
drag, startPoint x: 313, startPoint y: 222, endPoint x: 261, endPoint y: 217, distance: 51.7
drag, startPoint x: 315, startPoint y: 217, endPoint x: 238, endPoint y: 213, distance: 77.0
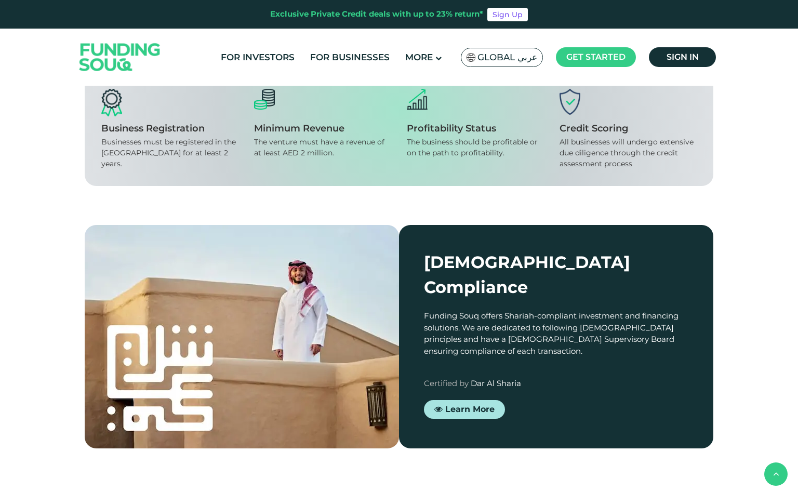
drag, startPoint x: 270, startPoint y: 253, endPoint x: 246, endPoint y: 232, distance: 32.4
drag, startPoint x: 477, startPoint y: 215, endPoint x: 408, endPoint y: 213, distance: 69.1
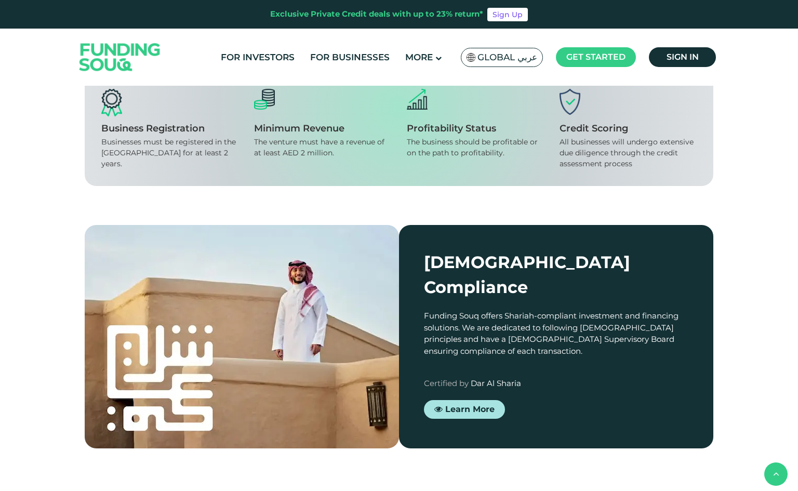
drag, startPoint x: 456, startPoint y: 261, endPoint x: 405, endPoint y: 230, distance: 59.7
drag, startPoint x: 638, startPoint y: 222, endPoint x: 625, endPoint y: 243, distance: 24.7
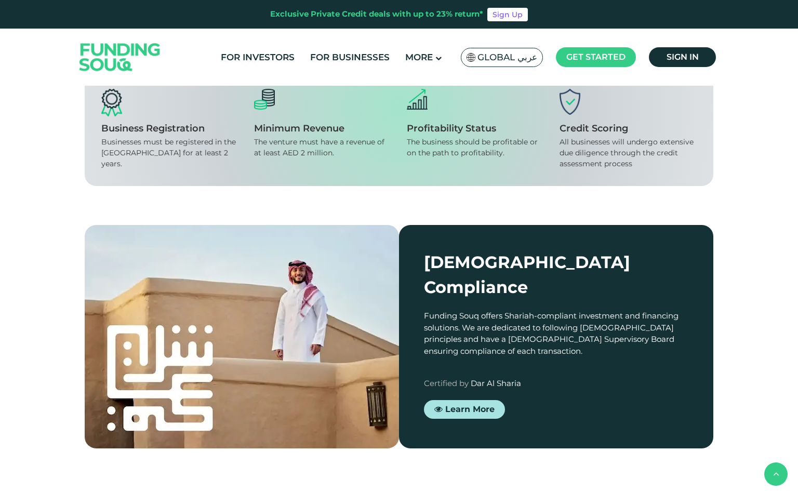
drag, startPoint x: 628, startPoint y: 219, endPoint x: 570, endPoint y: 219, distance: 58.2
drag, startPoint x: 658, startPoint y: 244, endPoint x: 570, endPoint y: 226, distance: 88.9
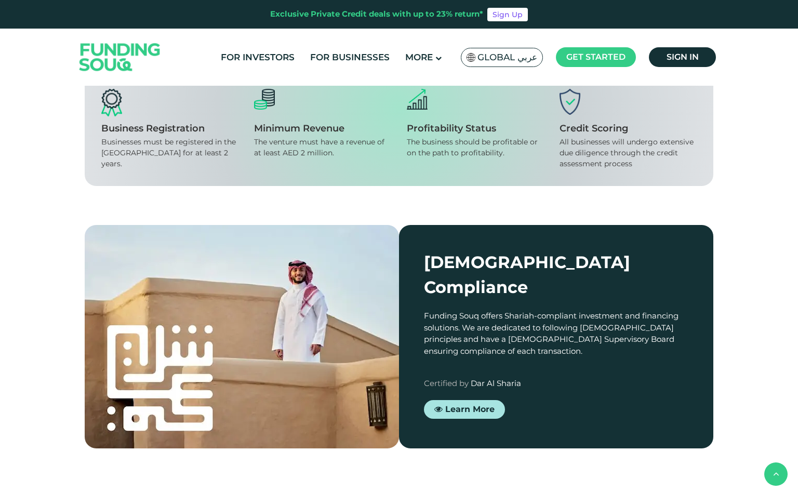
drag, startPoint x: 653, startPoint y: 244, endPoint x: 567, endPoint y: 231, distance: 86.7
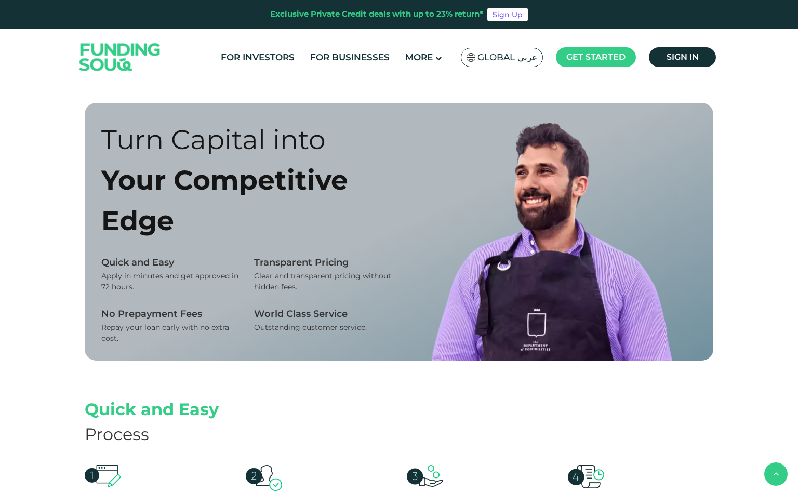
scroll to position [623, 0]
